Goal: Information Seeking & Learning: Learn about a topic

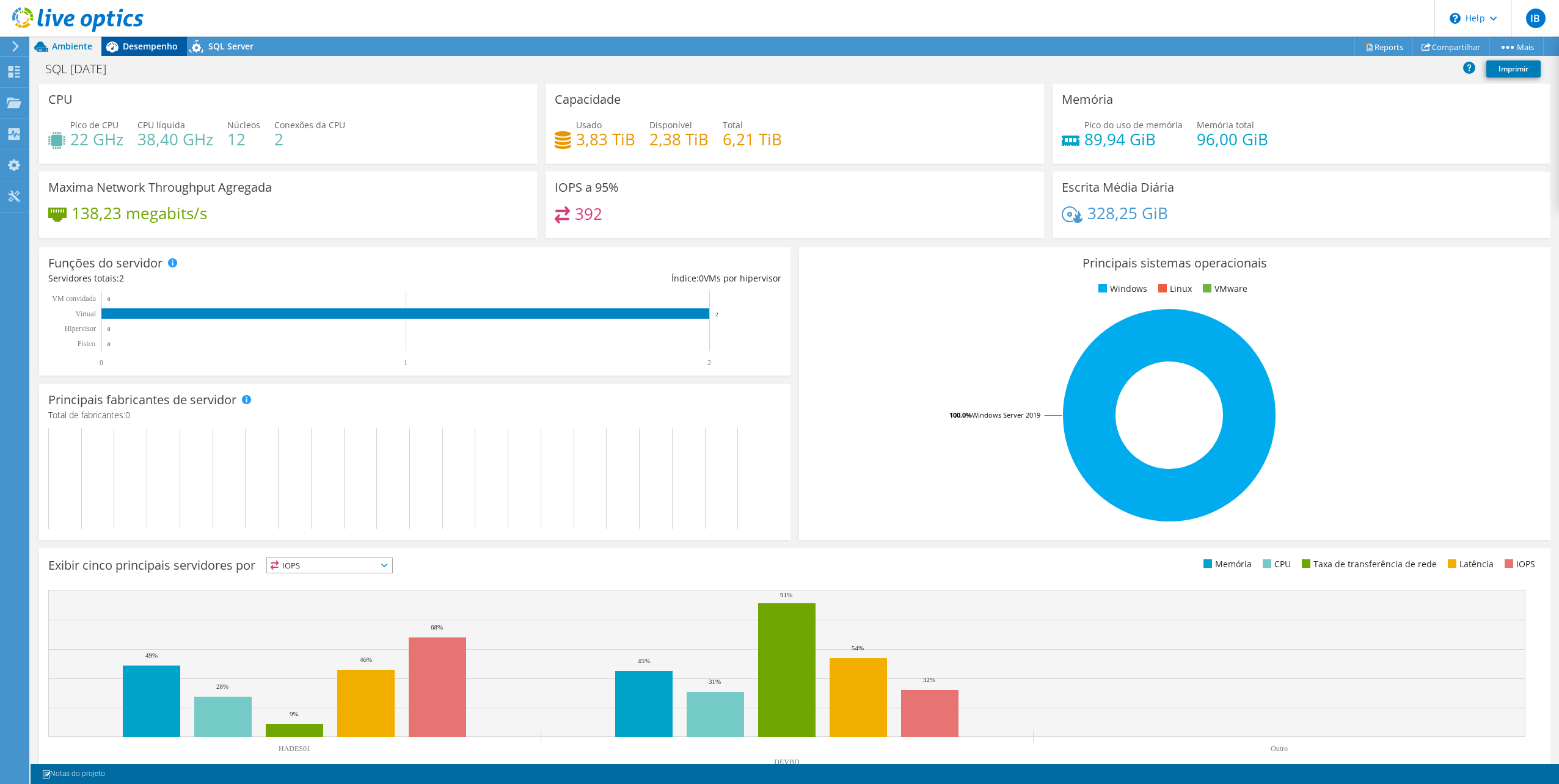
click at [164, 49] on span "Desempenho" at bounding box center [150, 46] width 55 height 12
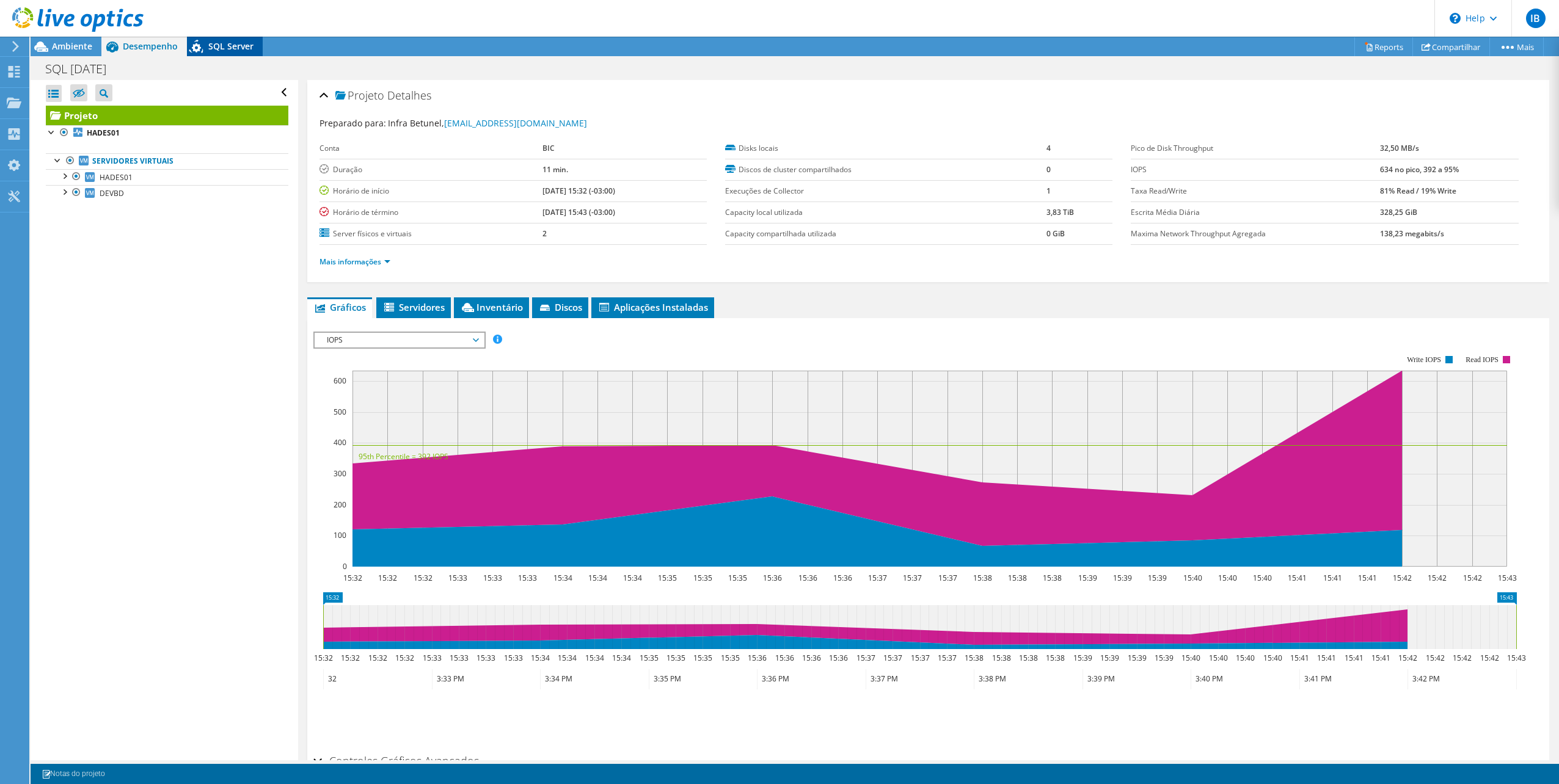
click at [234, 49] on span "SQL Server" at bounding box center [231, 46] width 45 height 12
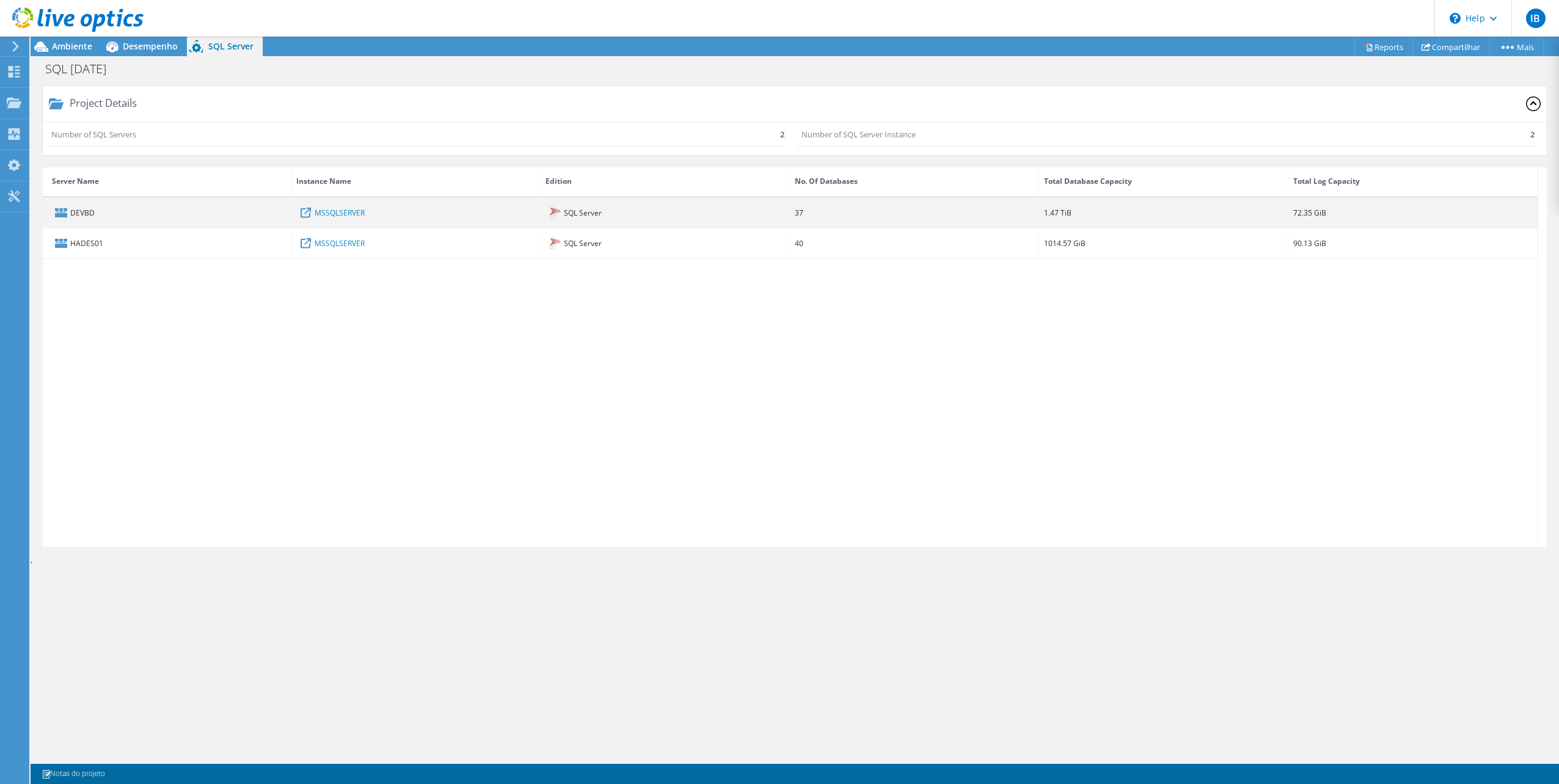
click at [161, 221] on div "DEVBD" at bounding box center [167, 212] width 249 height 30
click at [86, 211] on div "DEVBD" at bounding box center [167, 212] width 249 height 30
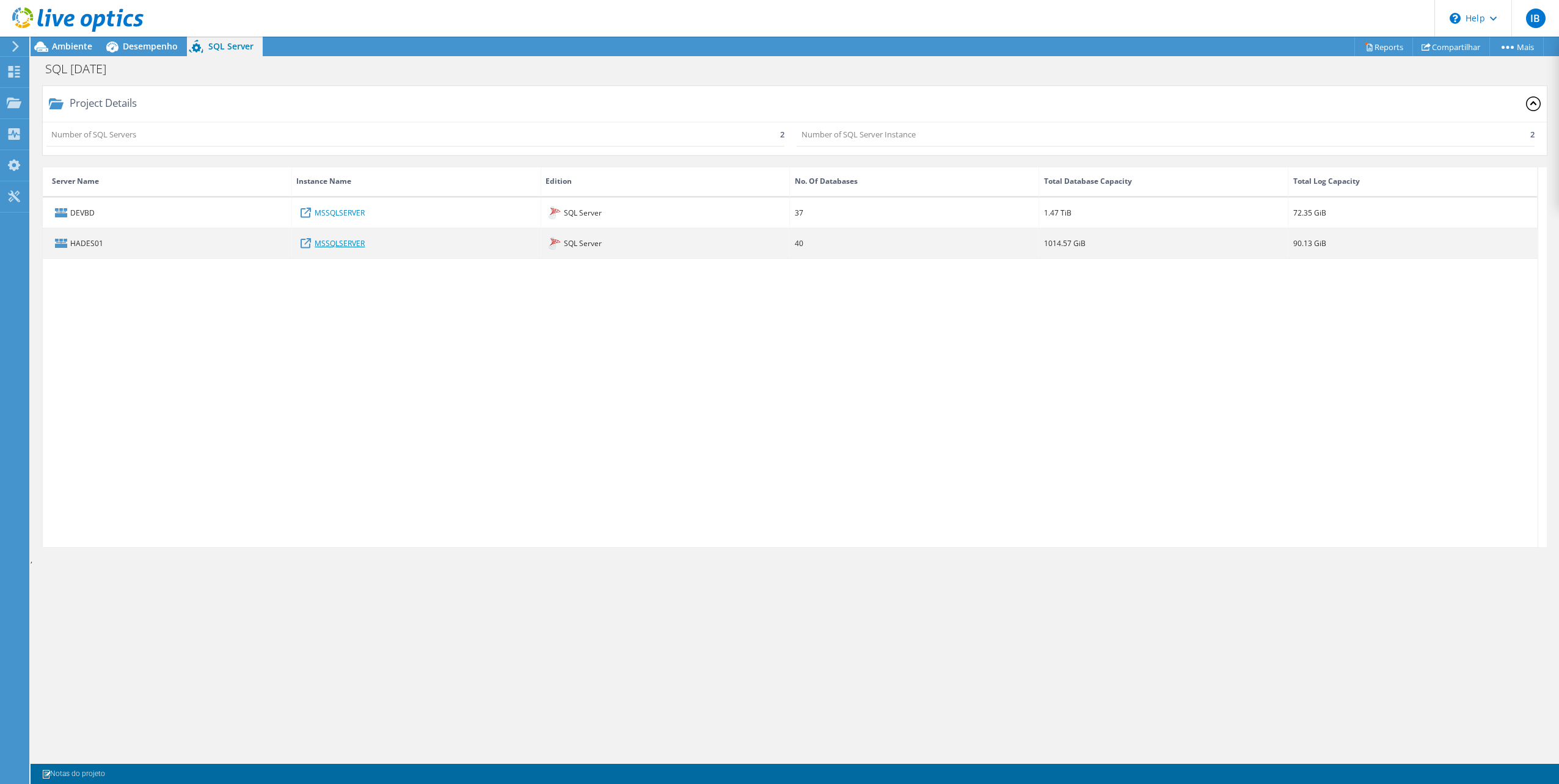
click at [340, 244] on link "MSSQLSERVER" at bounding box center [340, 242] width 50 height 14
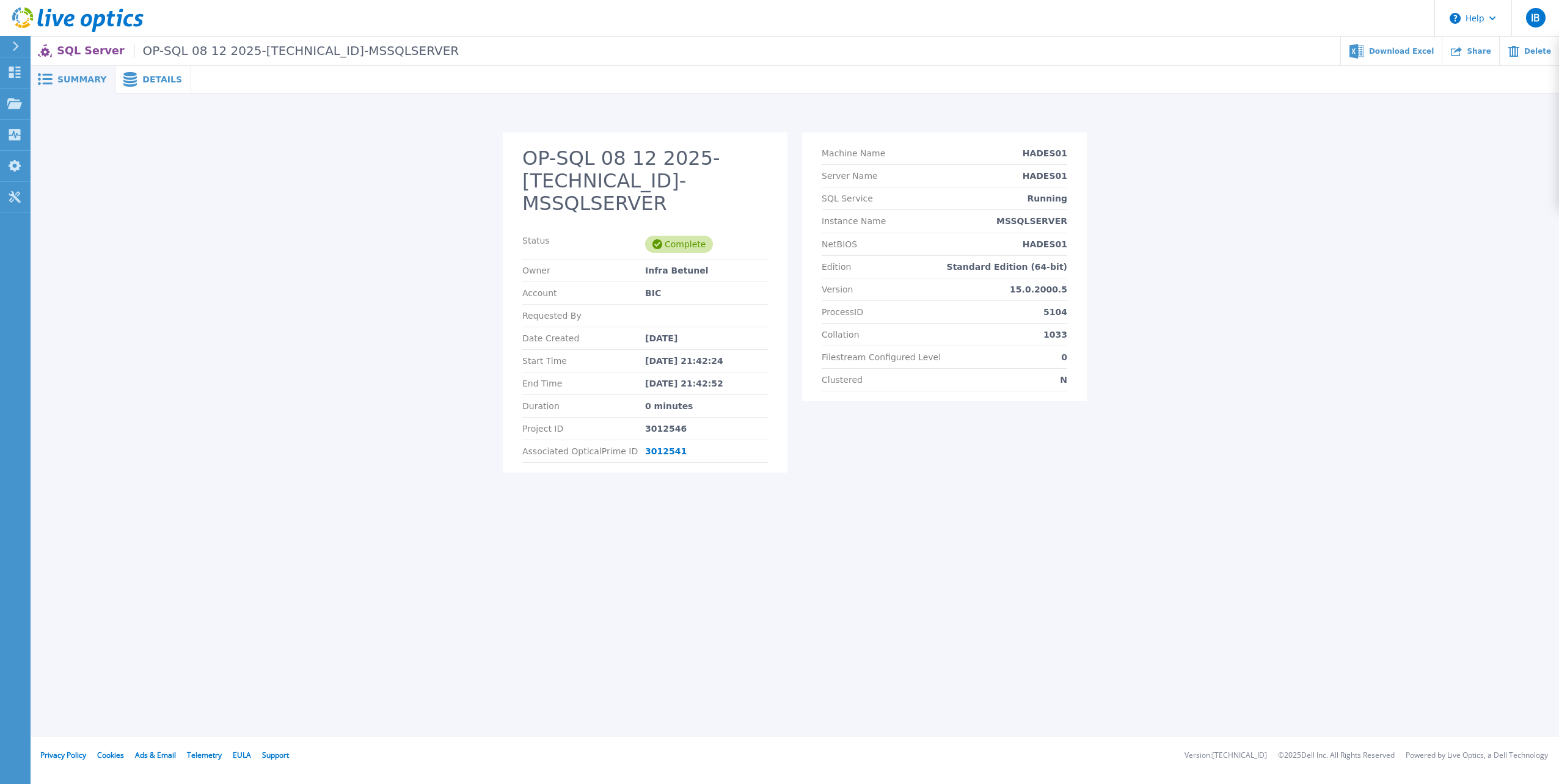
click at [161, 83] on span "Details" at bounding box center [162, 78] width 40 height 8
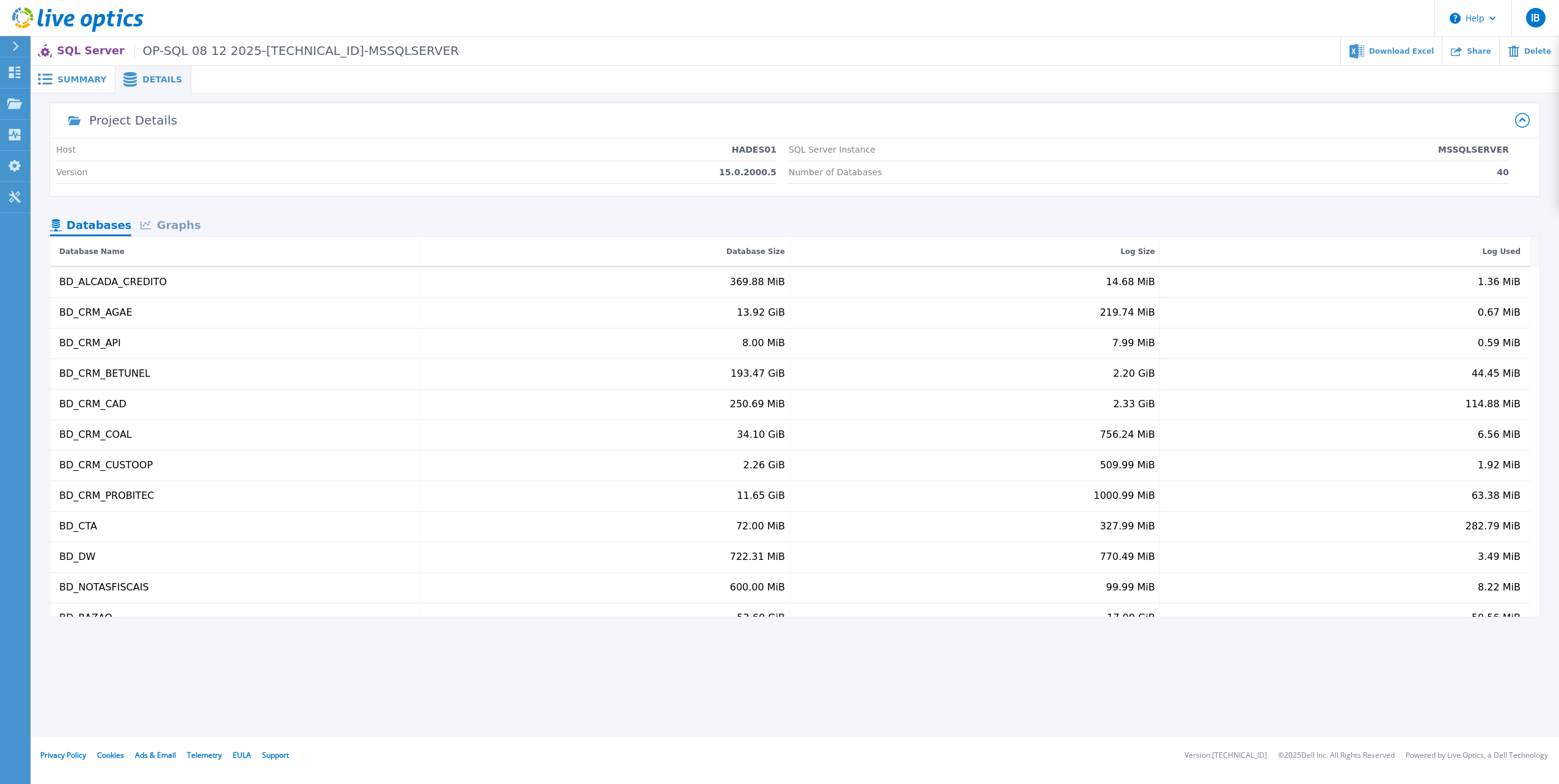
click at [178, 227] on div "Graphs" at bounding box center [170, 226] width 78 height 22
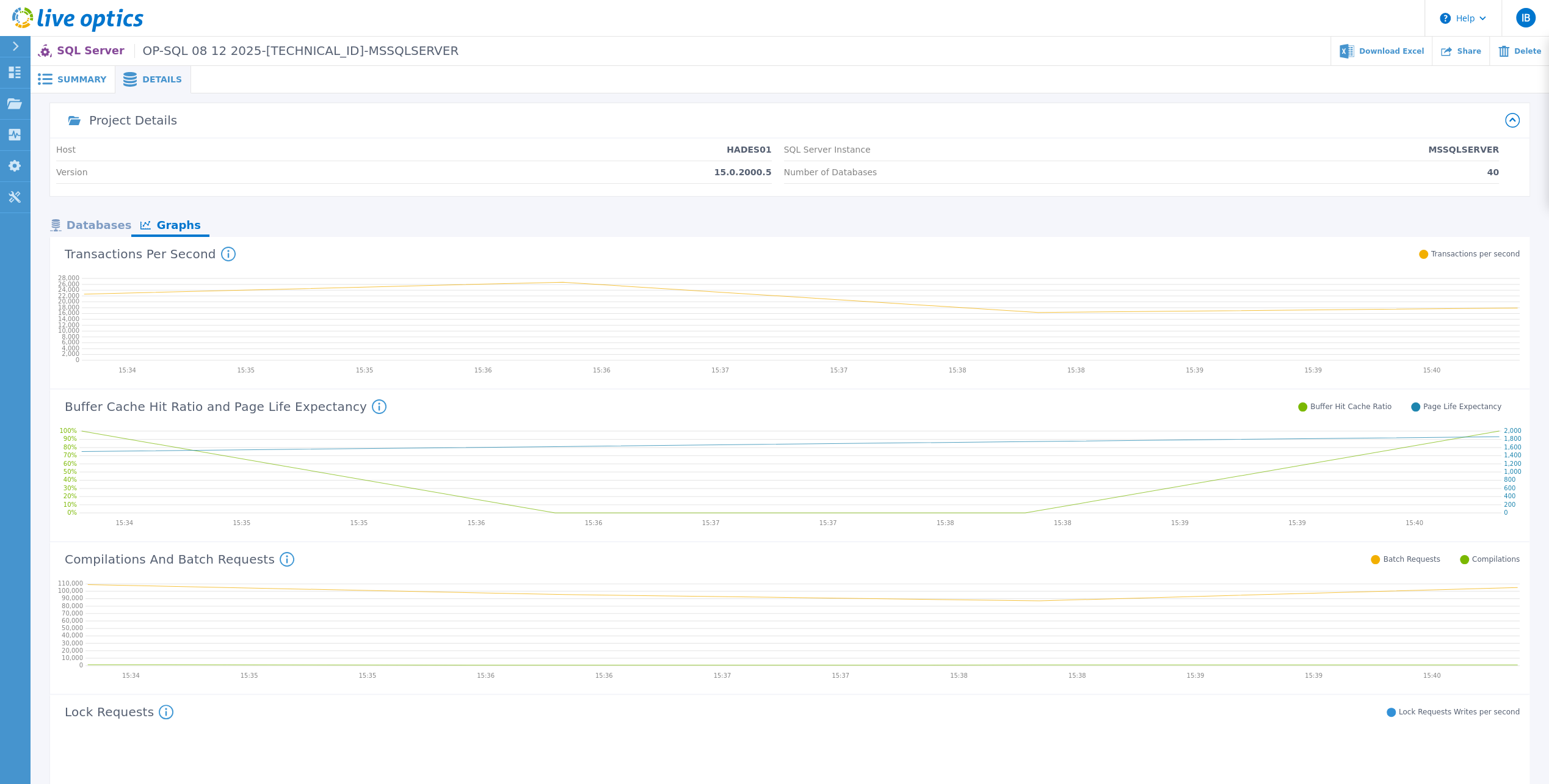
click at [85, 79] on span "Summary" at bounding box center [82, 78] width 49 height 8
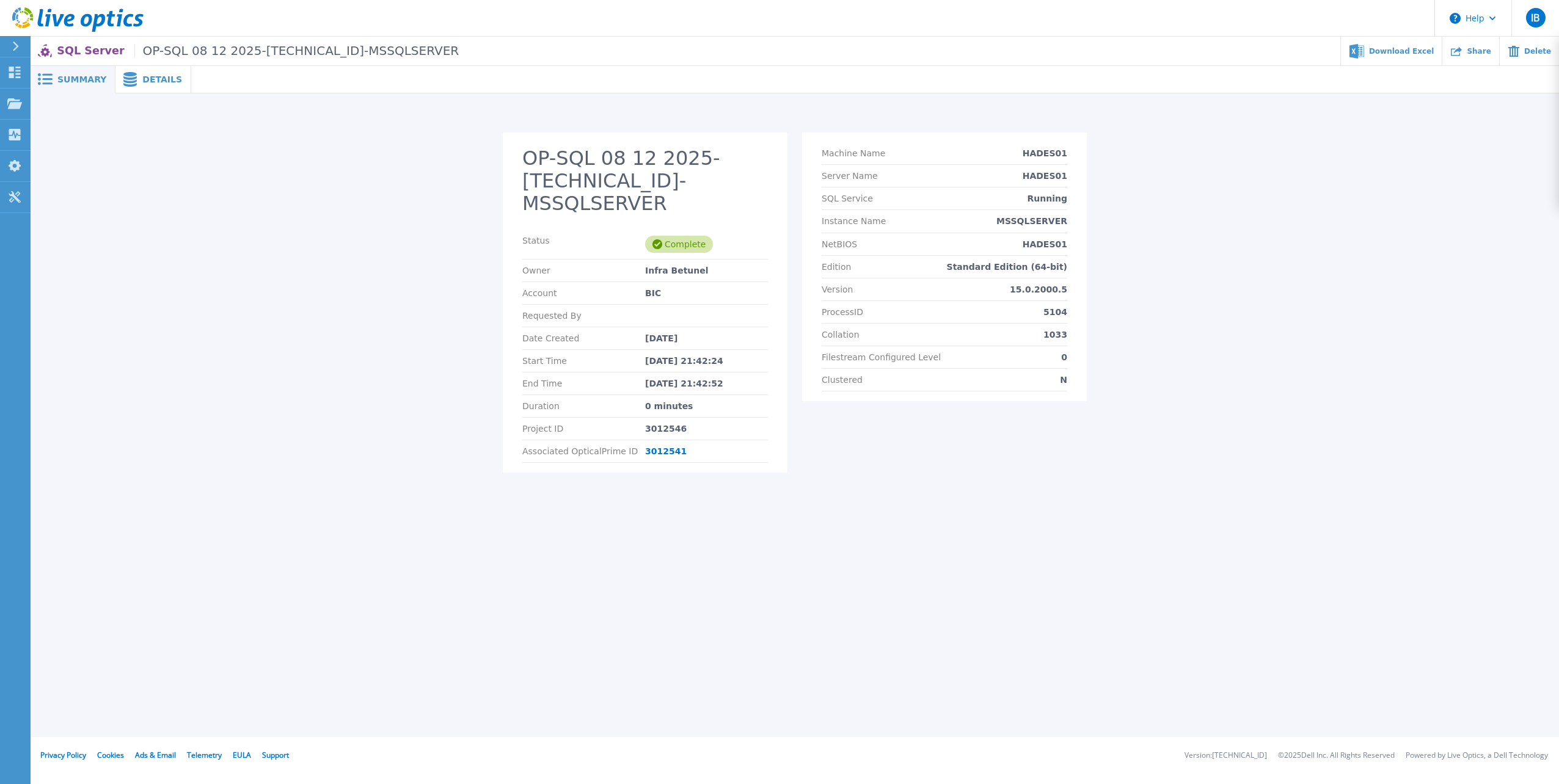
click at [155, 83] on span "Details" at bounding box center [162, 78] width 40 height 8
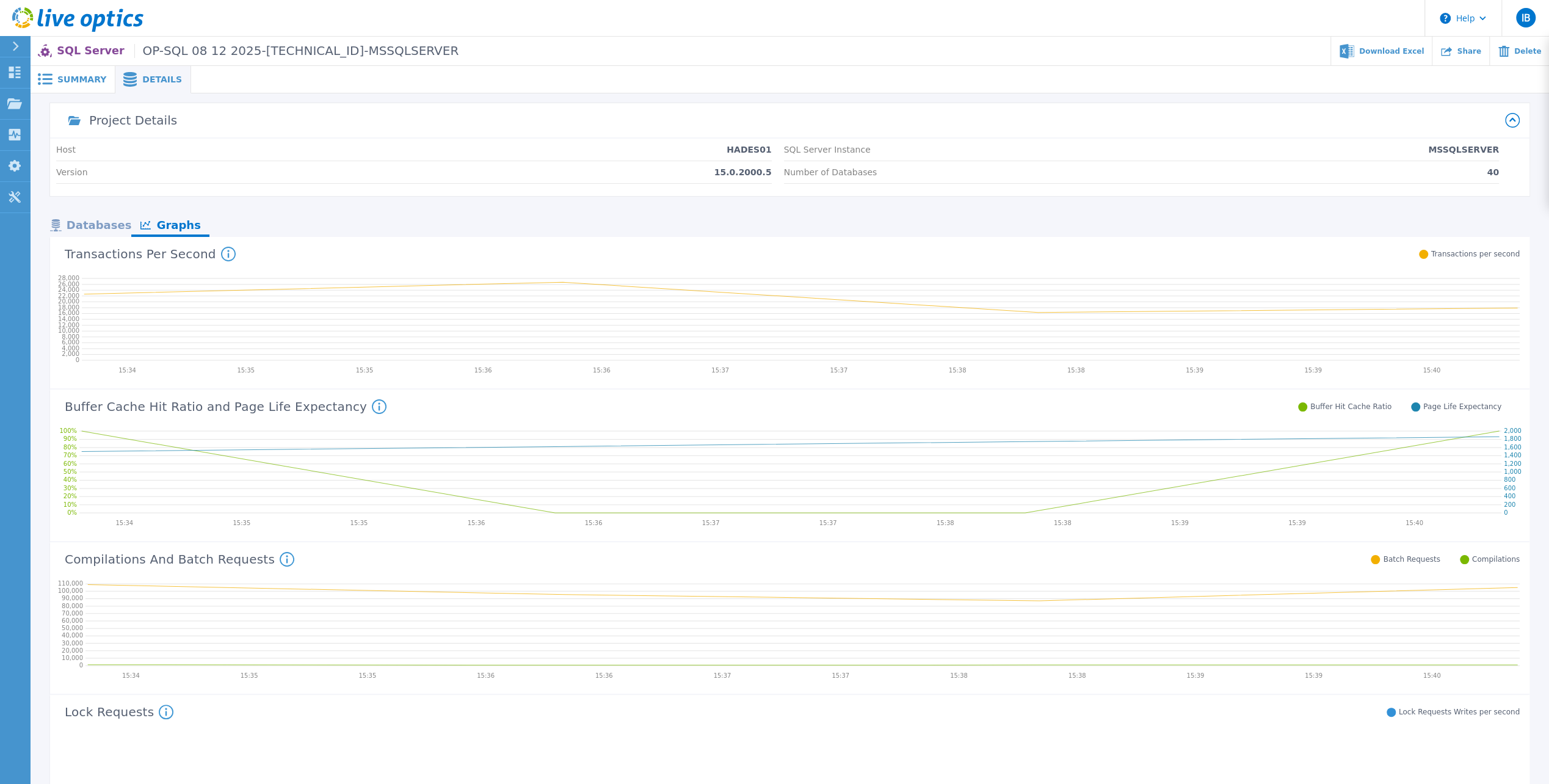
click at [83, 77] on span "Summary" at bounding box center [82, 78] width 49 height 8
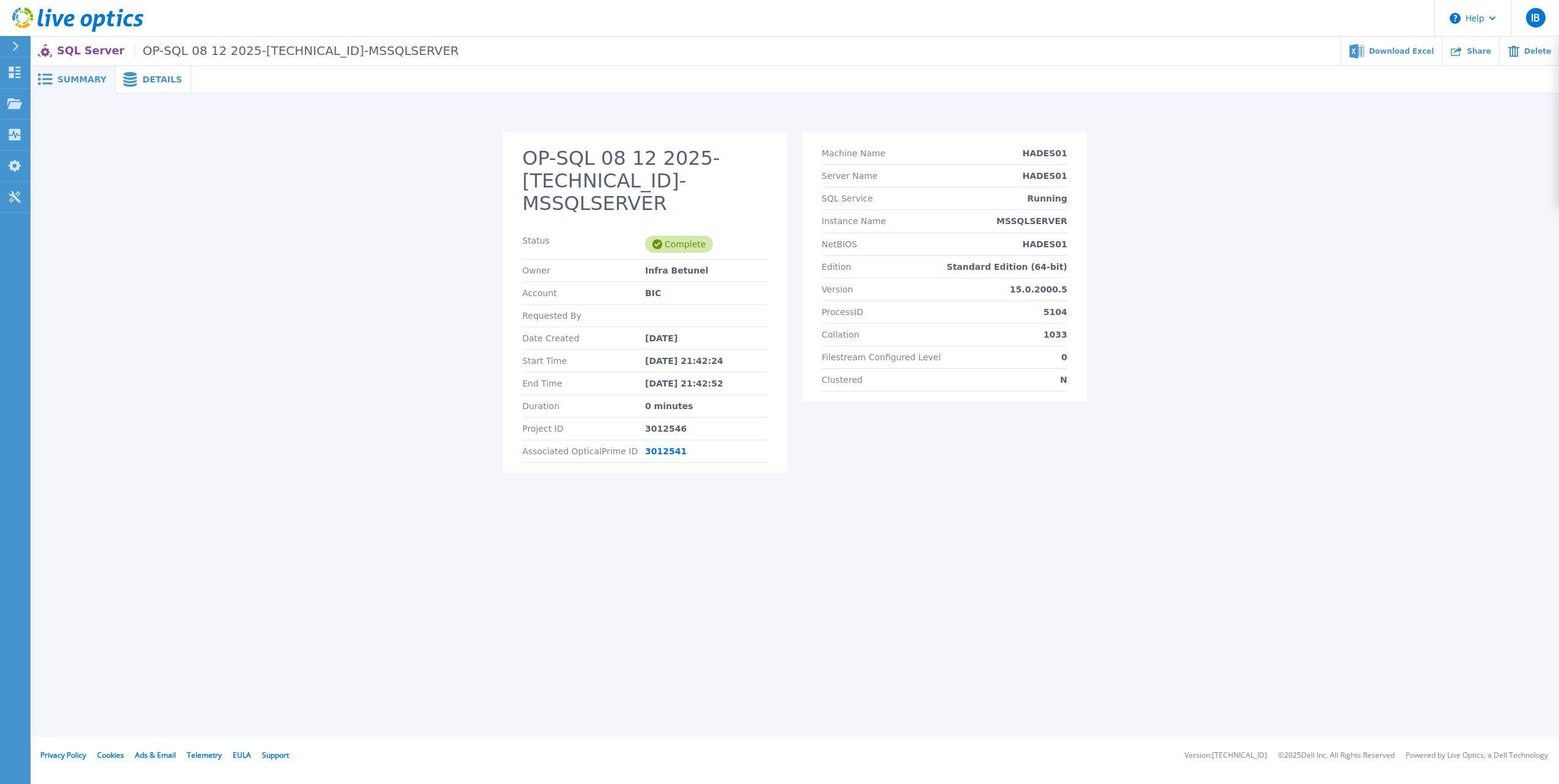
click at [94, 52] on p "SQL Server OP-SQL 08 12 2025-172.16.1.200-MSSQLSERVER" at bounding box center [258, 51] width 402 height 14
click at [74, 86] on div "Summary" at bounding box center [73, 79] width 85 height 28
click at [83, 48] on p "SQL Server OP-SQL 08 12 2025-172.16.1.200-MSSQLSERVER" at bounding box center [258, 51] width 402 height 14
click at [176, 52] on span "OP-SQL 08 12 2025-172.16.1.200-MSSQLSERVER" at bounding box center [296, 51] width 325 height 14
click at [64, 102] on div "Projects" at bounding box center [57, 104] width 50 height 32
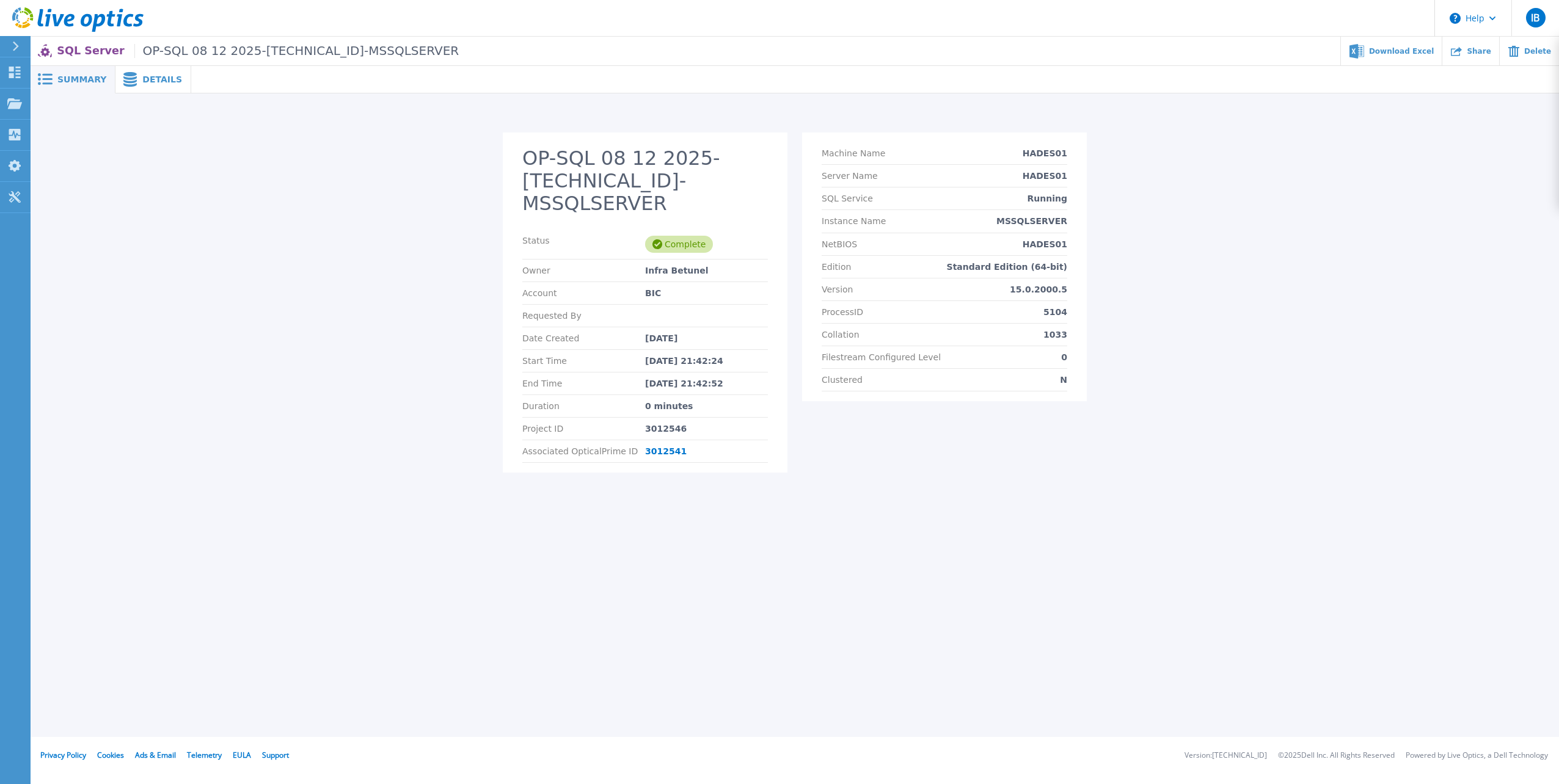
click at [322, 152] on div "OP-SQL 08 12 2025-172.16.1.200-MSSQLSERVER Status Complete Owner Infra Betunel …" at bounding box center [794, 310] width 1505 height 355
click at [195, 56] on span "OP-SQL 08 12 2025-172.16.1.200-MSSQLSERVER" at bounding box center [296, 51] width 325 height 14
click at [310, 58] on span "OP-SQL 08 12 2025-172.16.1.200-MSSQLSERVER" at bounding box center [296, 51] width 325 height 14
click at [270, 51] on span "OP-SQL 08 12 2025-172.16.1.200-MSSQLSERVER" at bounding box center [296, 51] width 325 height 14
click at [227, 50] on span "OP-SQL 08 12 2025-172.16.1.200-MSSQLSERVER" at bounding box center [296, 51] width 325 height 14
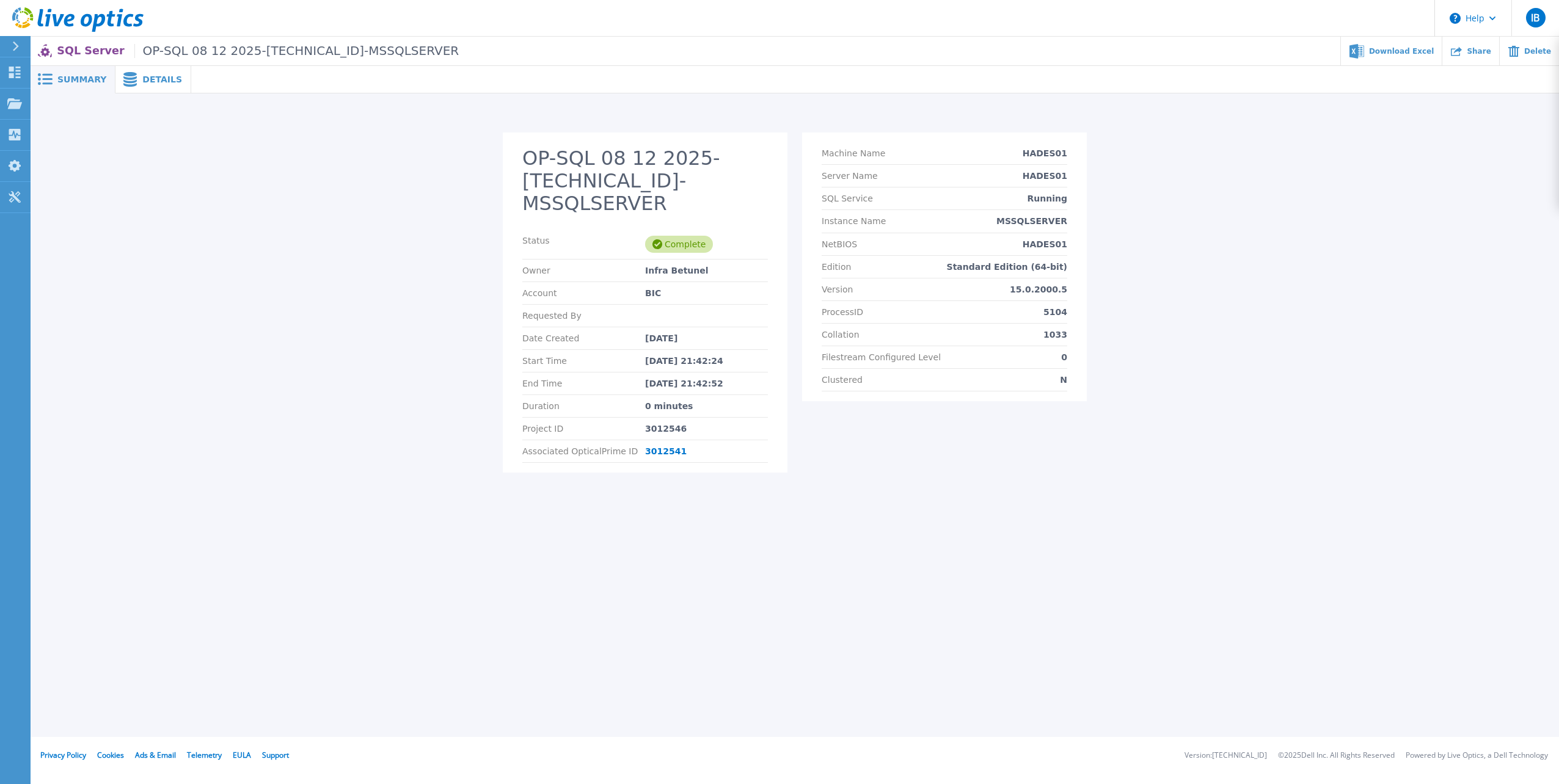
click at [86, 52] on p "SQL Server OP-SQL 08 12 2025-172.16.1.200-MSSQLSERVER" at bounding box center [258, 51] width 402 height 14
click at [68, 84] on span "Summary" at bounding box center [82, 78] width 49 height 8
click at [86, 78] on span "Summary" at bounding box center [82, 78] width 49 height 8
click at [143, 79] on span "Details" at bounding box center [162, 78] width 40 height 8
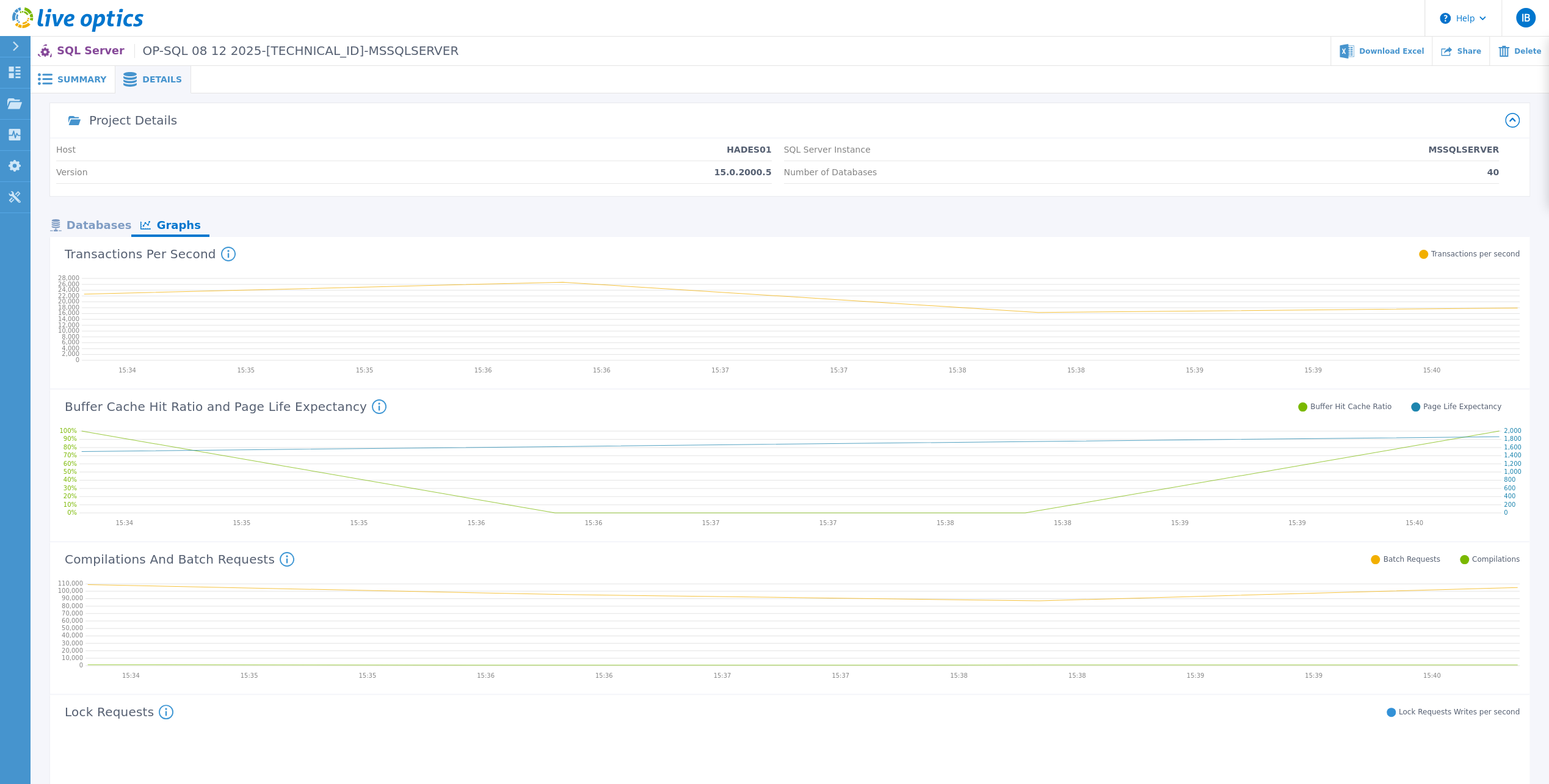
click at [87, 81] on span "Summary" at bounding box center [82, 78] width 49 height 8
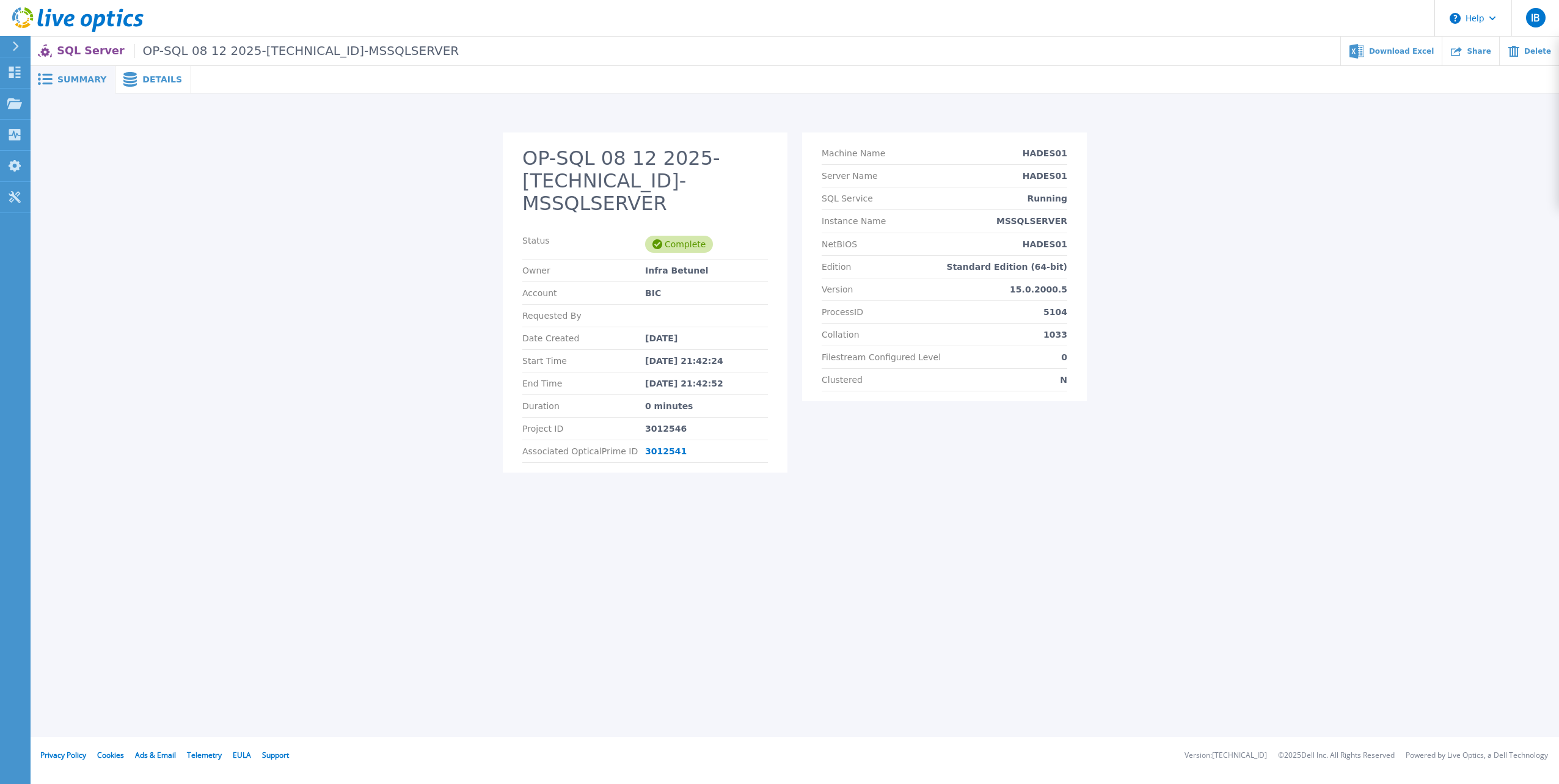
click at [144, 77] on span "Details" at bounding box center [162, 78] width 40 height 8
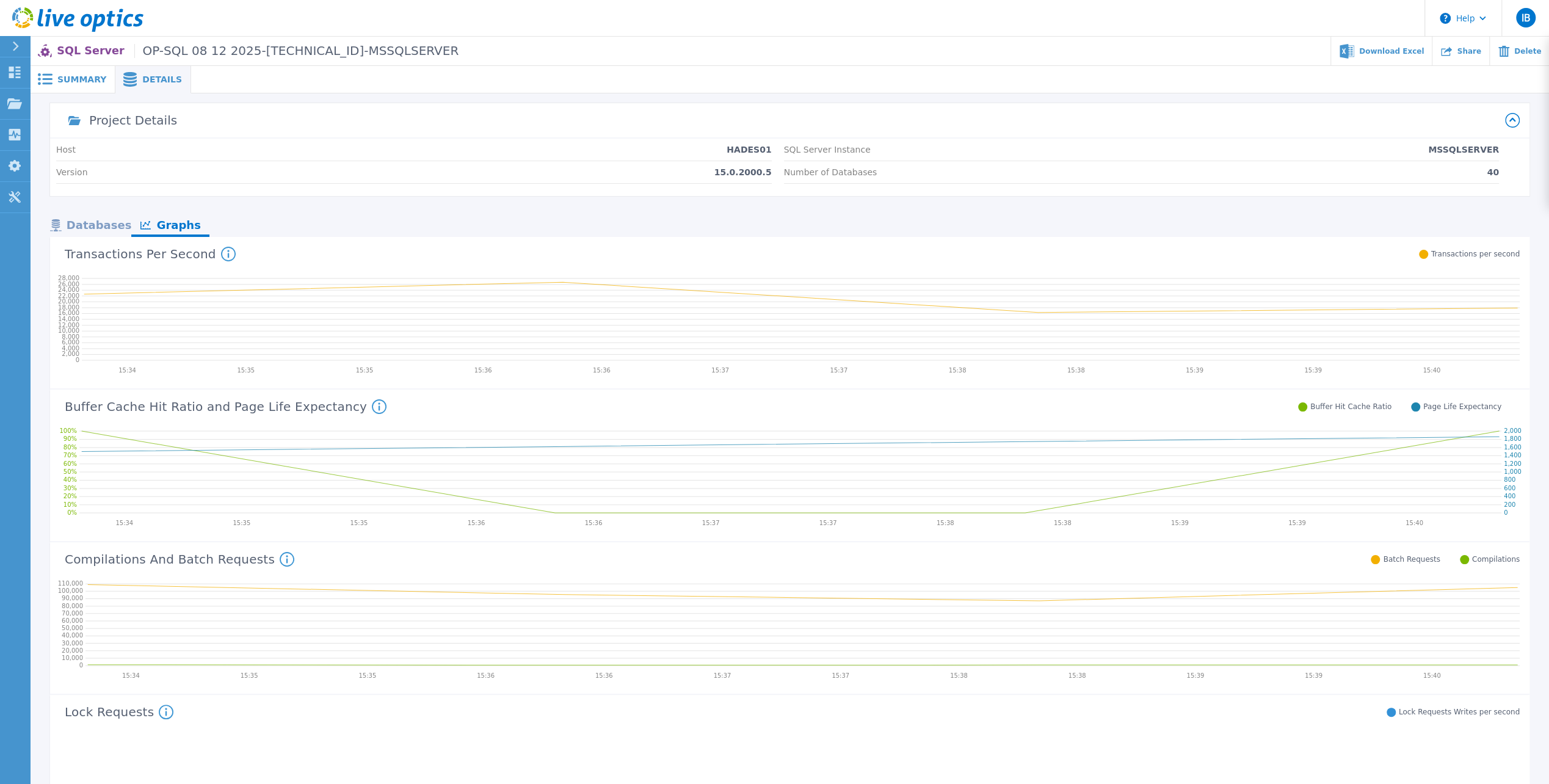
click at [95, 230] on div "Databases" at bounding box center [91, 226] width 81 height 22
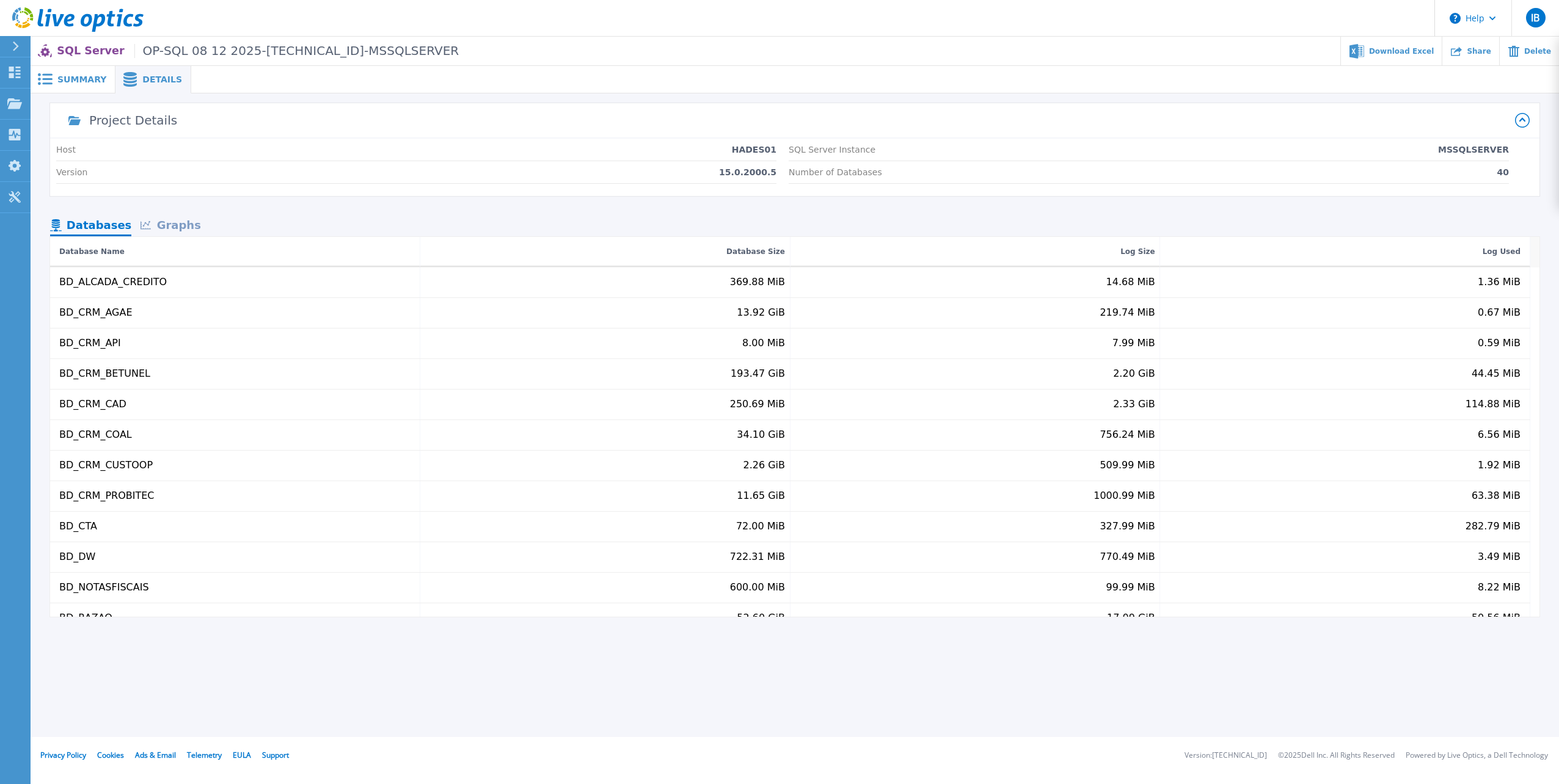
click at [178, 225] on div "Graphs" at bounding box center [170, 226] width 78 height 22
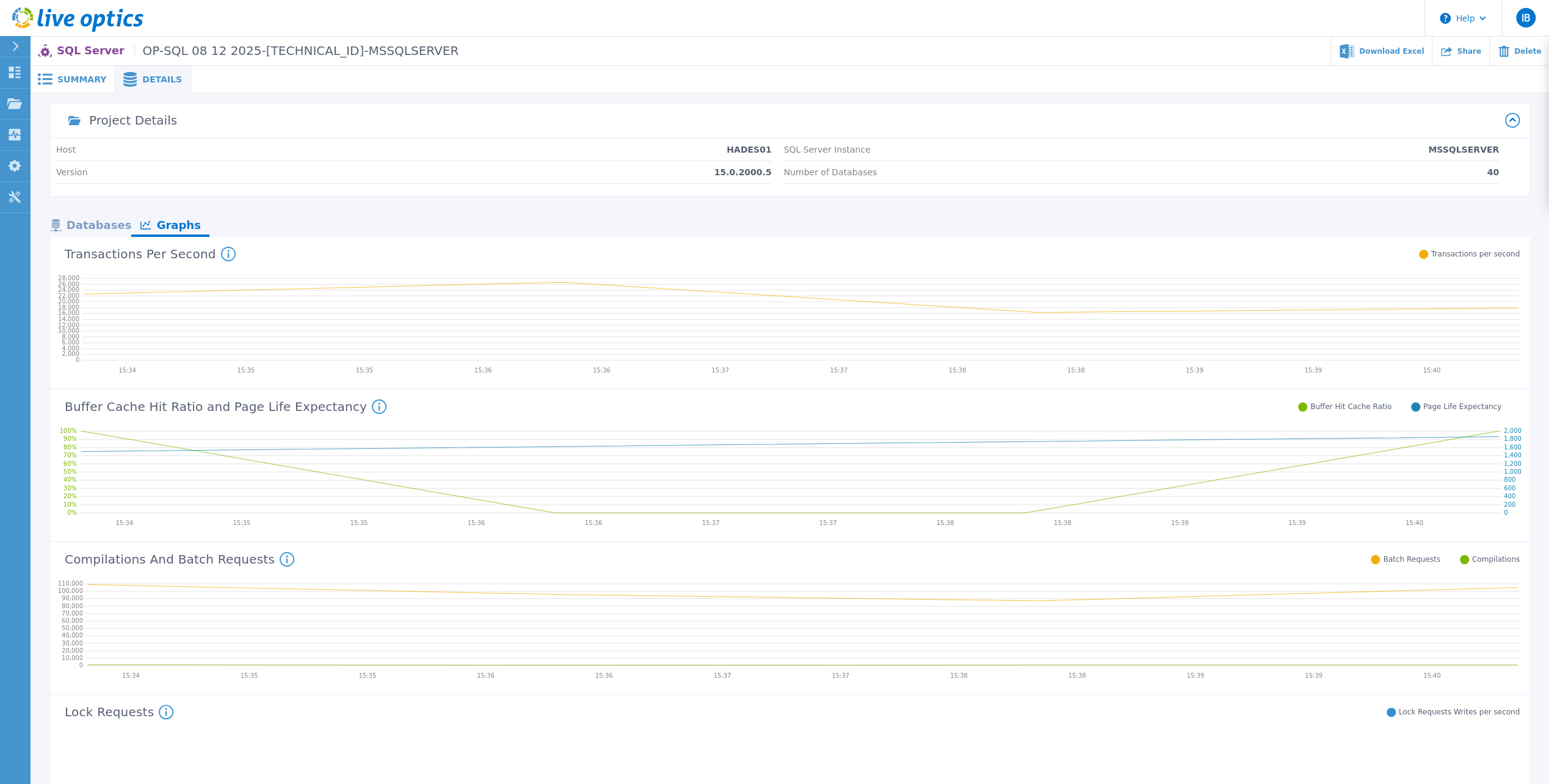
click at [75, 82] on span "Summary" at bounding box center [82, 78] width 49 height 8
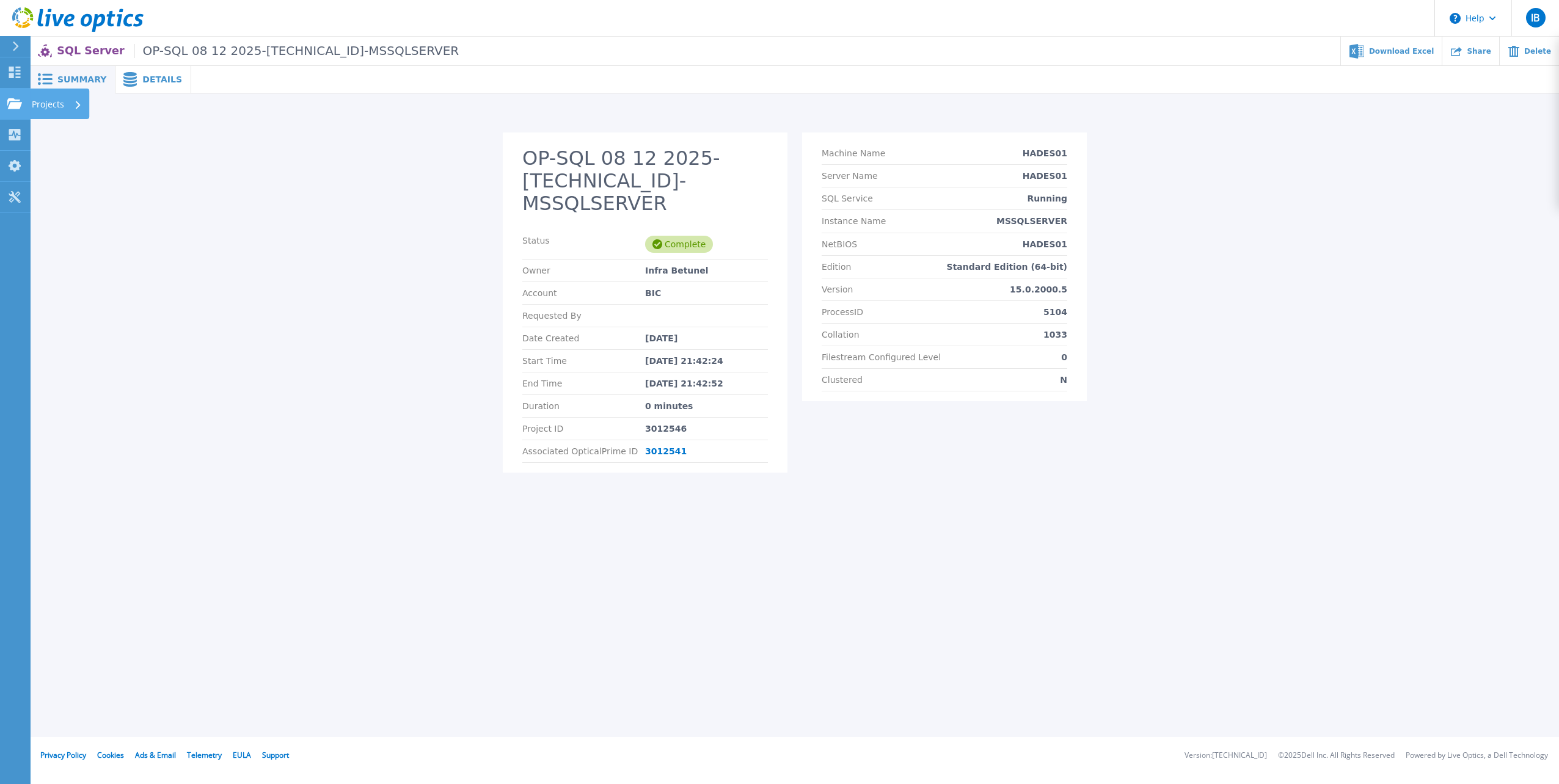
click at [58, 103] on p "Projects" at bounding box center [48, 104] width 32 height 32
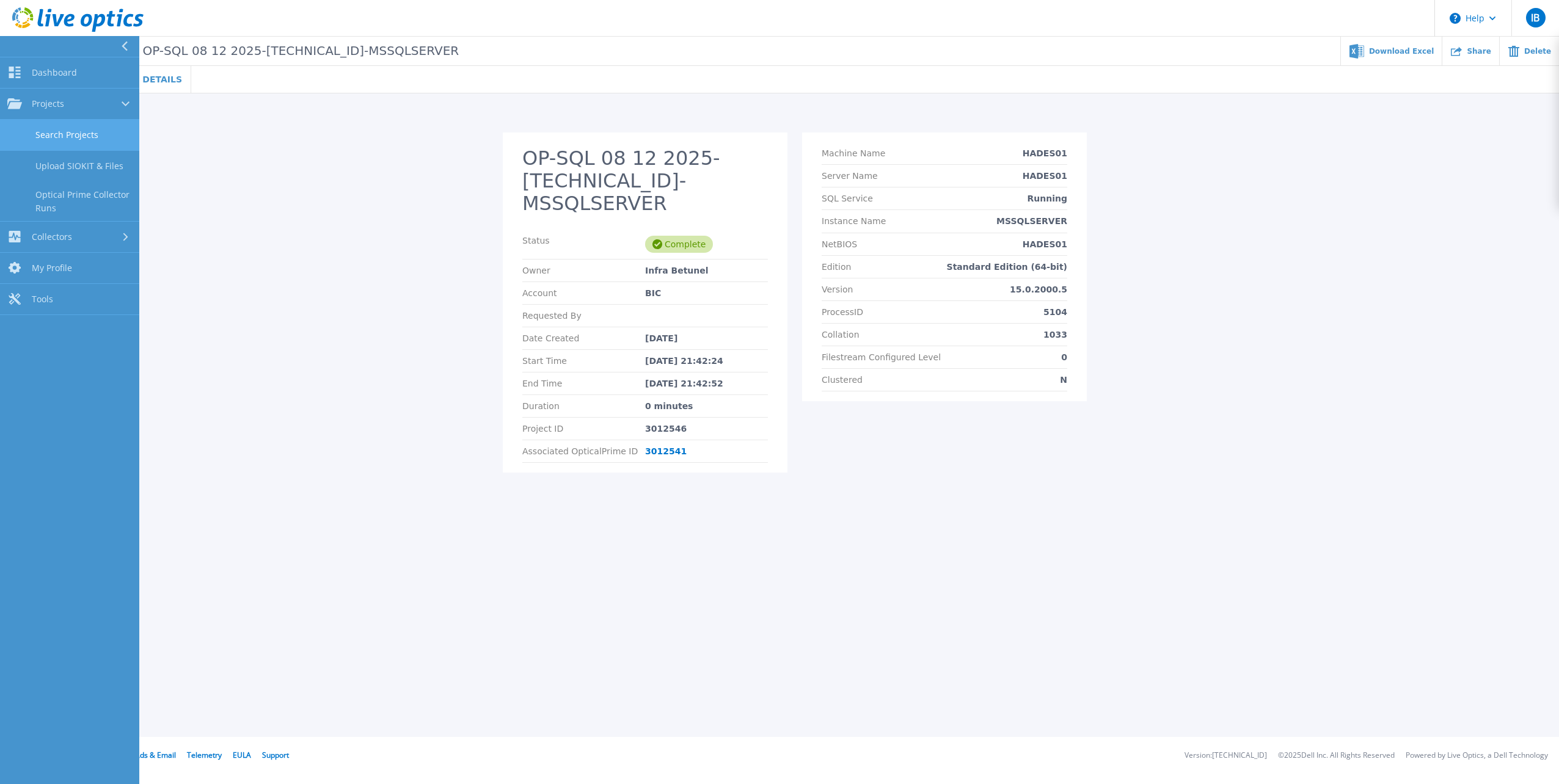
click at [78, 140] on link "Search Projects" at bounding box center [69, 135] width 140 height 32
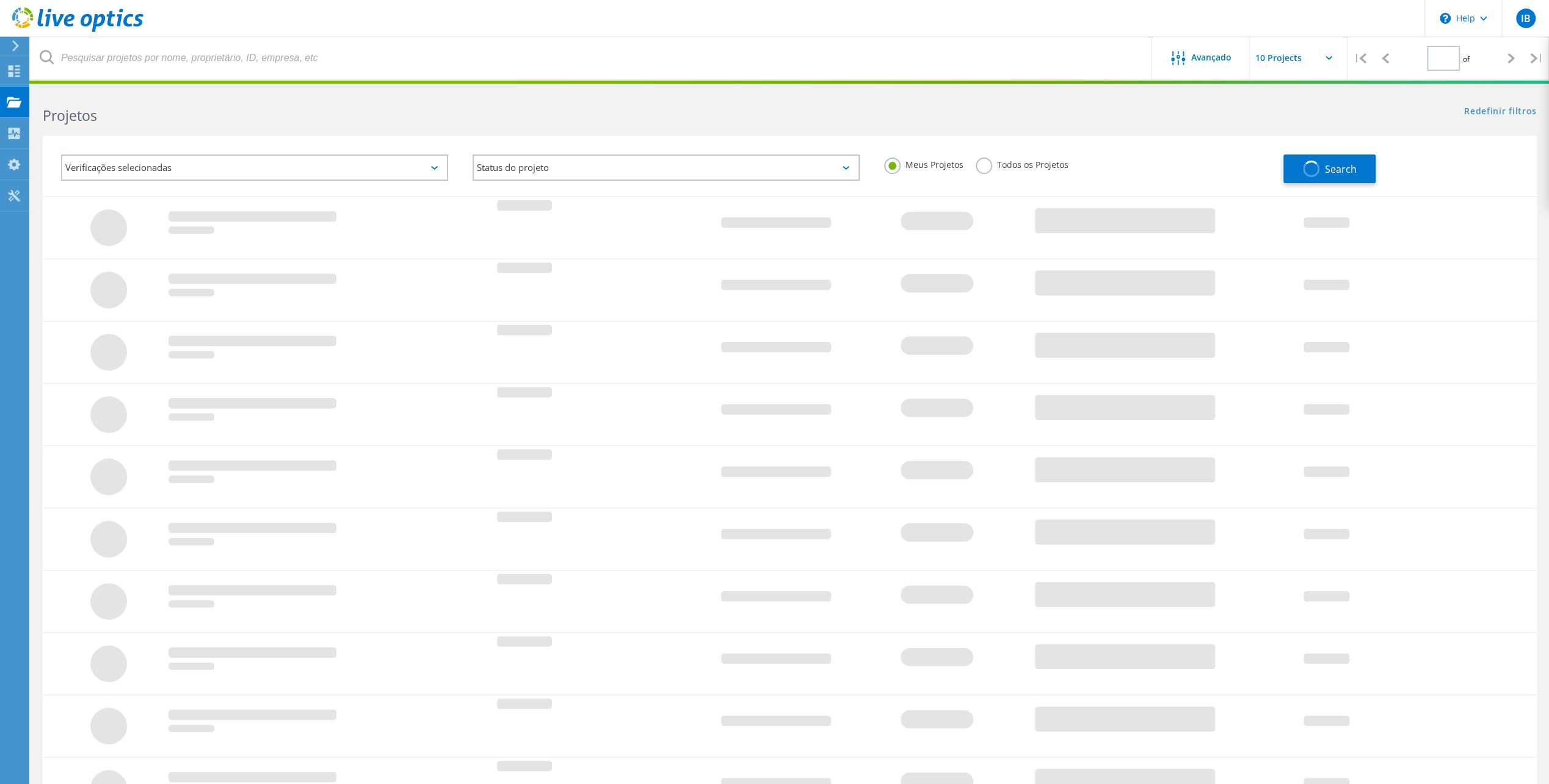
type input "1"
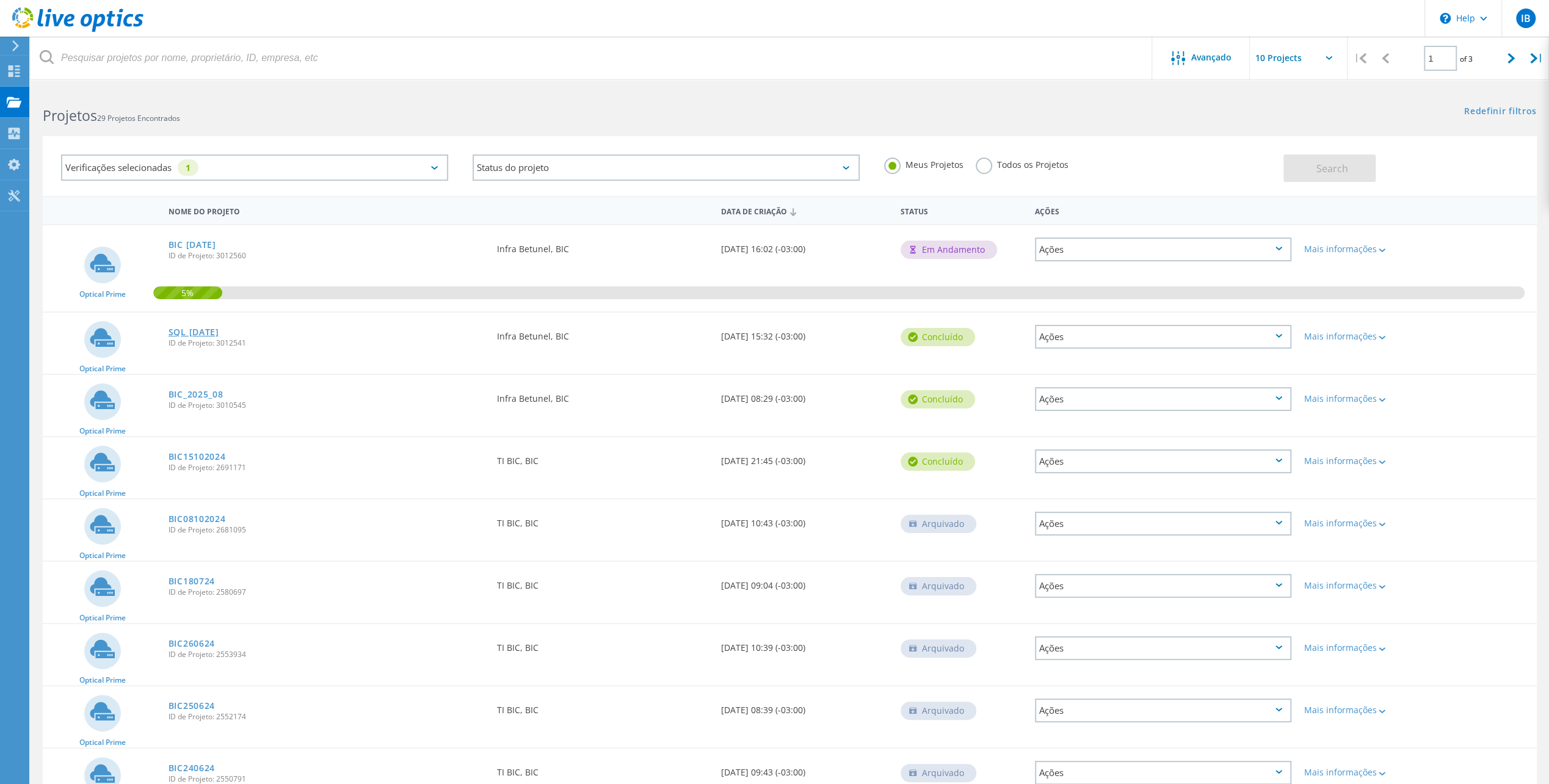
click at [200, 331] on link "SQL [DATE]" at bounding box center [194, 331] width 50 height 8
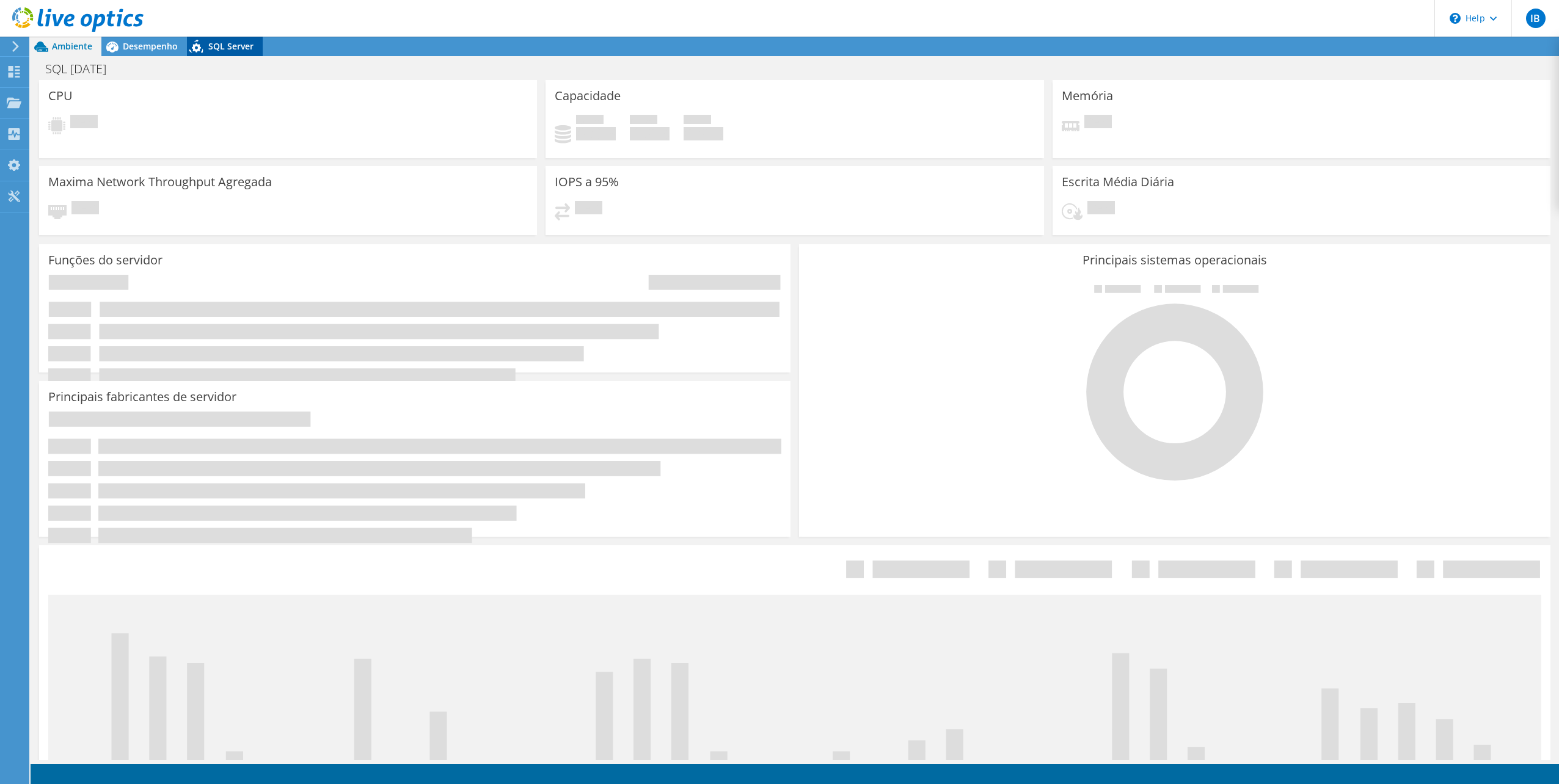
click at [227, 47] on span "SQL Server" at bounding box center [231, 46] width 45 height 12
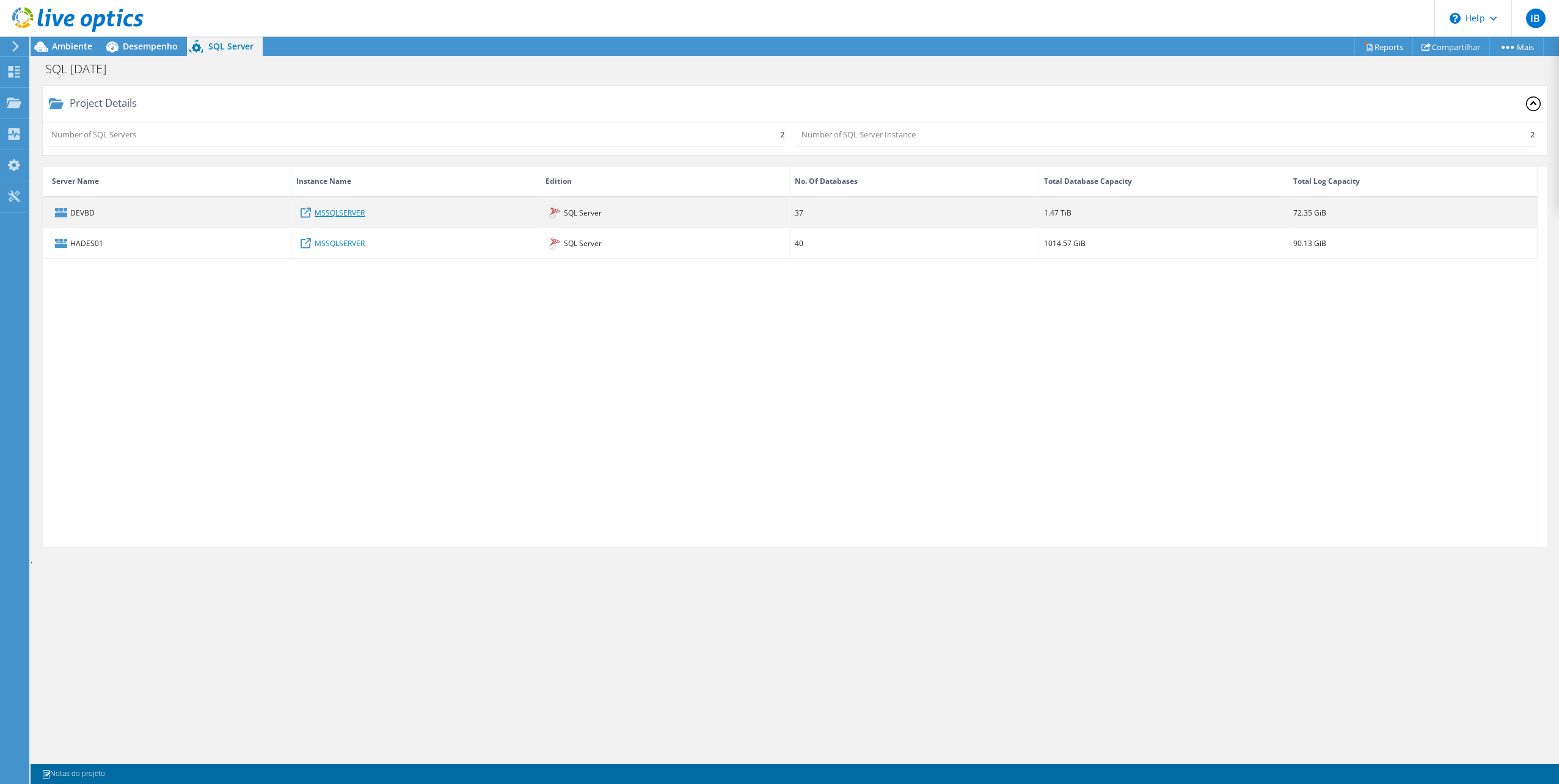
click at [346, 212] on link "MSSQLSERVER" at bounding box center [340, 212] width 50 height 14
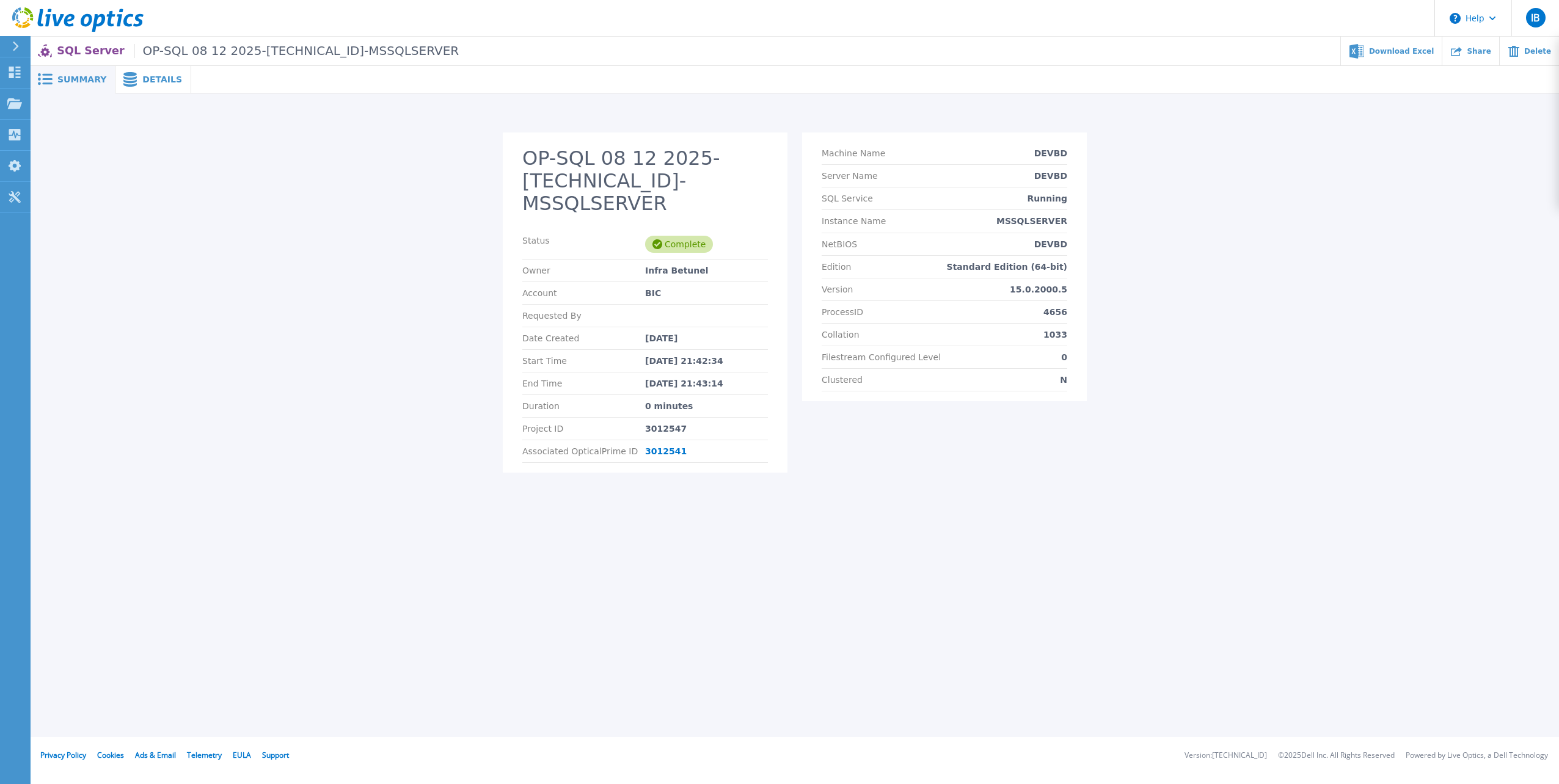
click at [145, 81] on span "Details" at bounding box center [162, 78] width 40 height 8
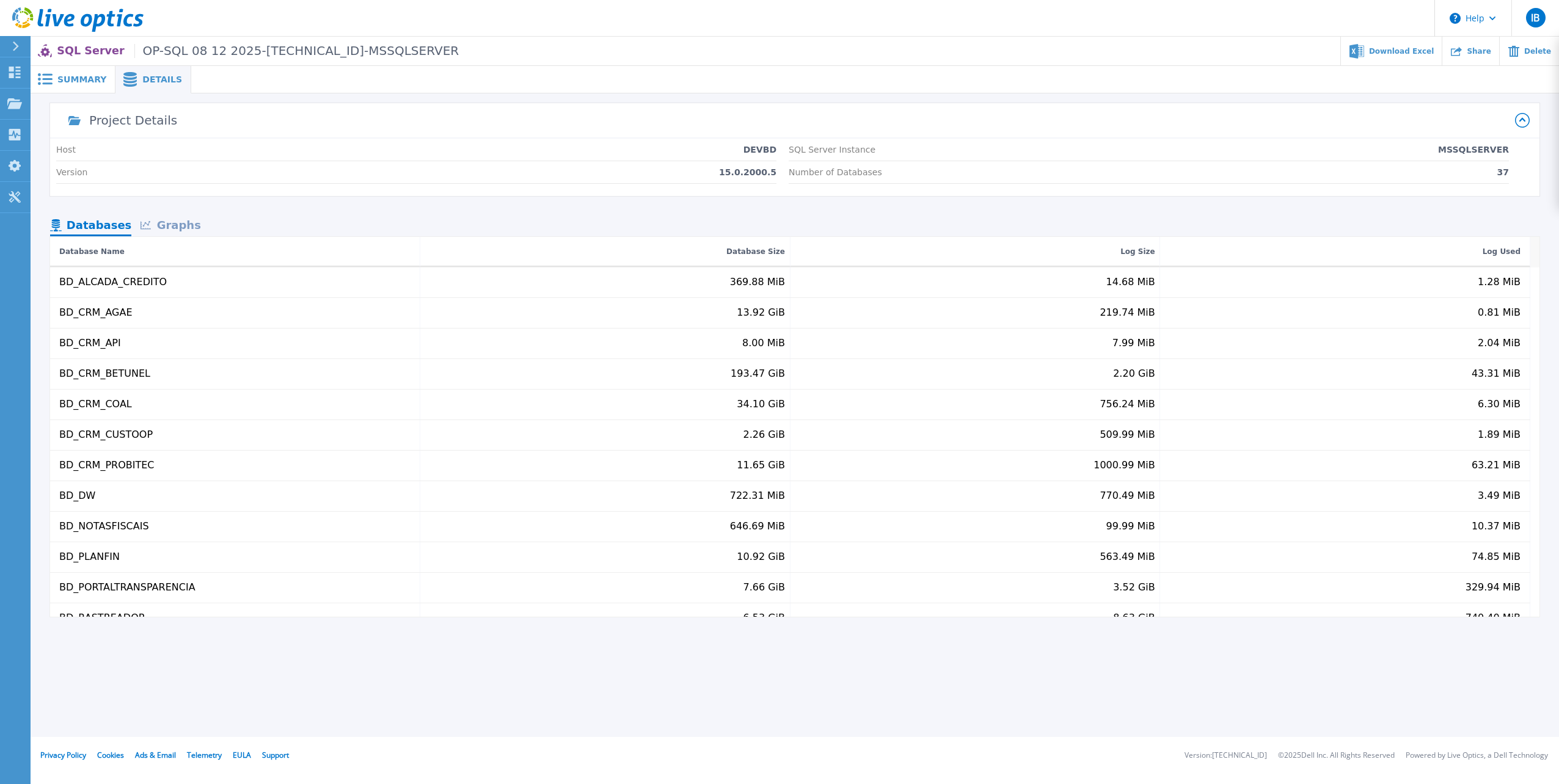
click at [172, 225] on div "Graphs" at bounding box center [170, 226] width 78 height 22
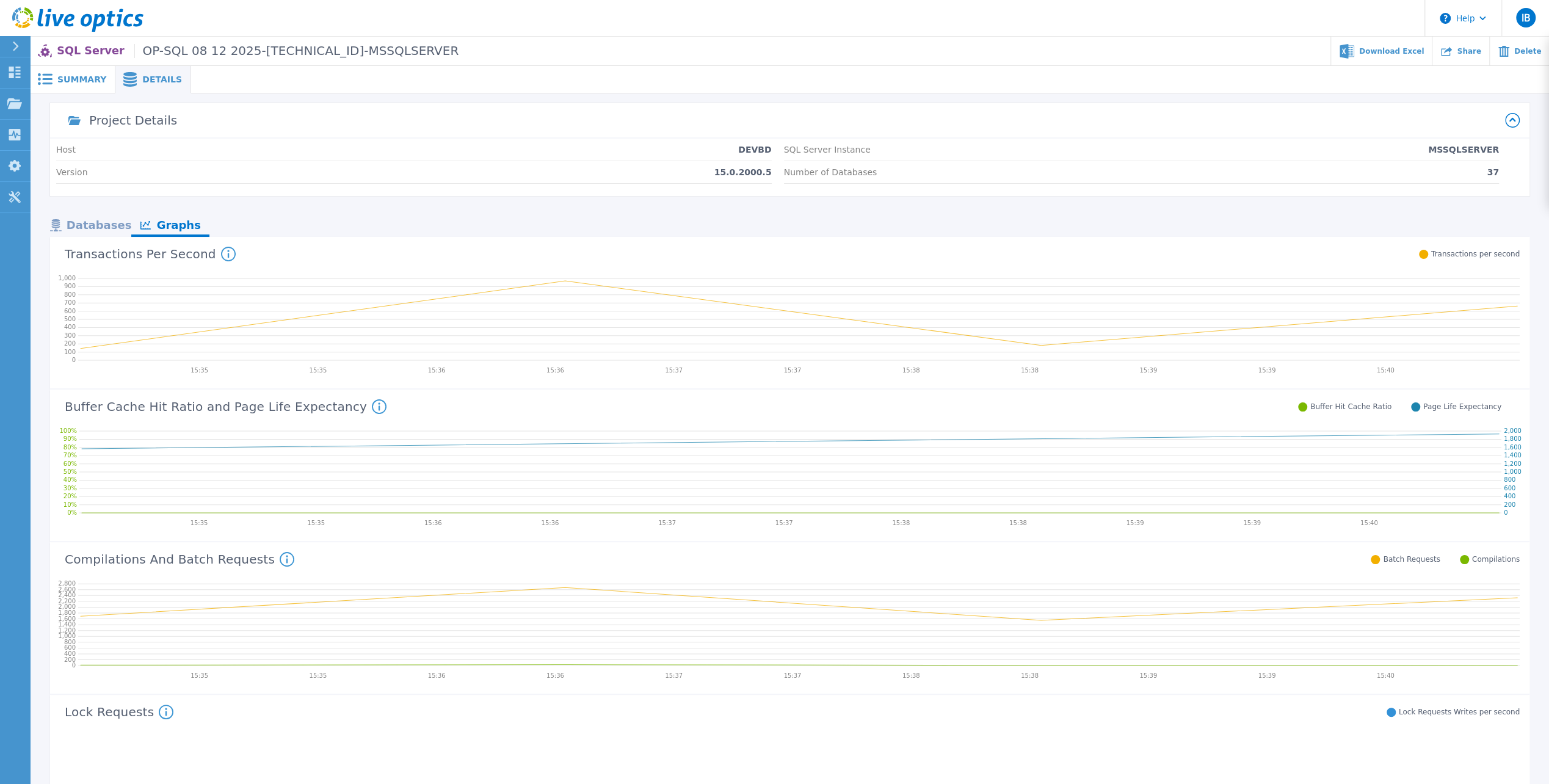
click at [185, 47] on span "OP-SQL 08 12 2025-[TECHNICAL_ID]-MSSQLSERVER" at bounding box center [296, 51] width 325 height 14
